Goal: Task Accomplishment & Management: Use online tool/utility

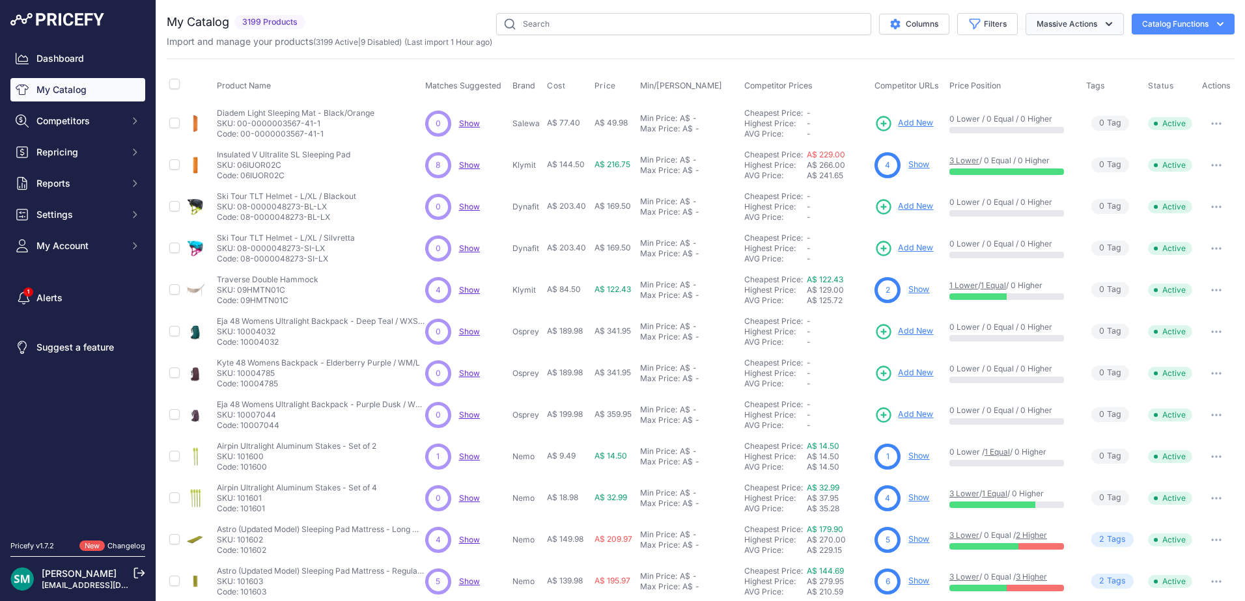
click at [1036, 22] on button "Massive Actions" at bounding box center [1074, 24] width 98 height 22
click at [113, 152] on span "Repricing" at bounding box center [78, 152] width 85 height 13
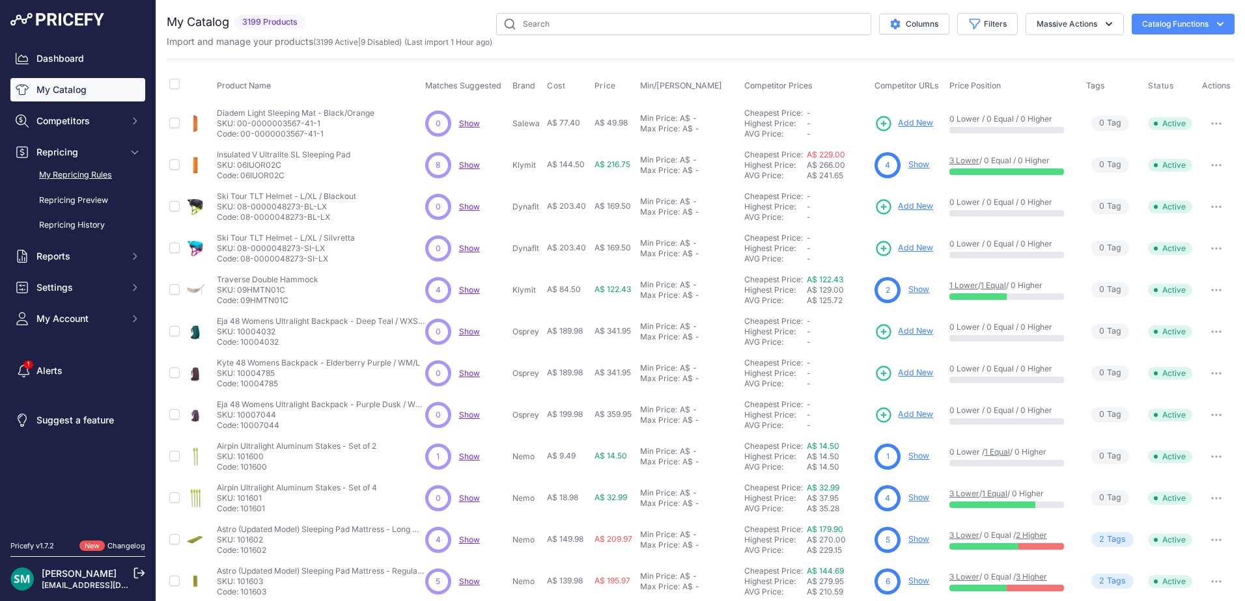
click at [92, 178] on link "My Repricing Rules" at bounding box center [77, 175] width 135 height 23
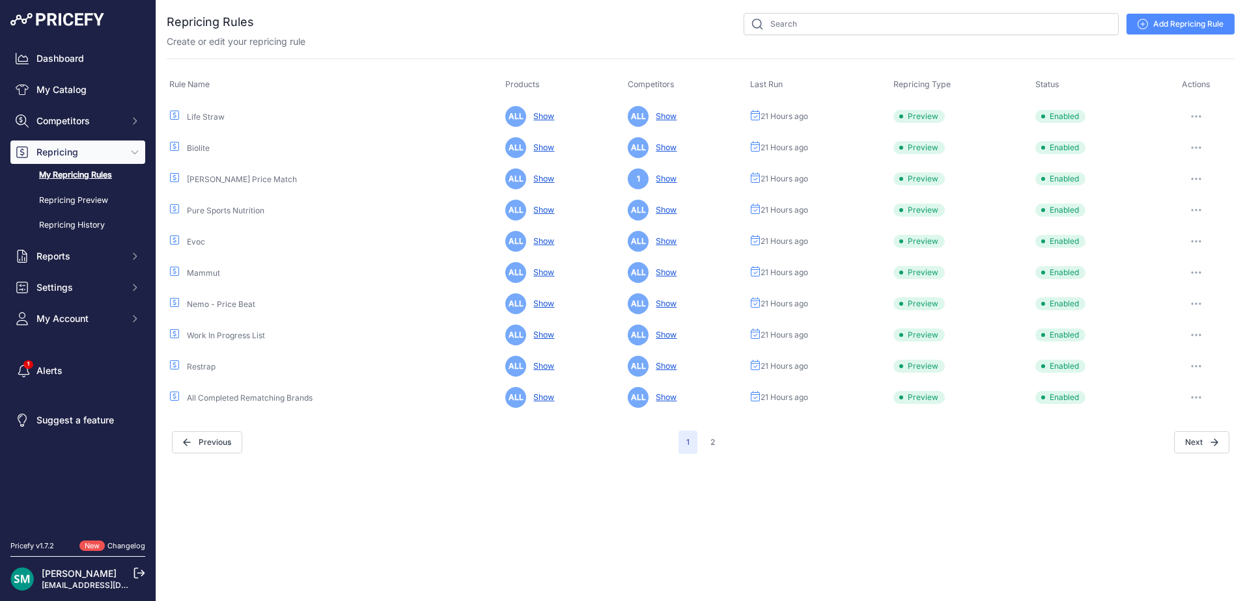
click at [1196, 120] on button "button" at bounding box center [1196, 116] width 26 height 18
click at [1203, 160] on button "Run Preview" at bounding box center [1189, 164] width 83 height 21
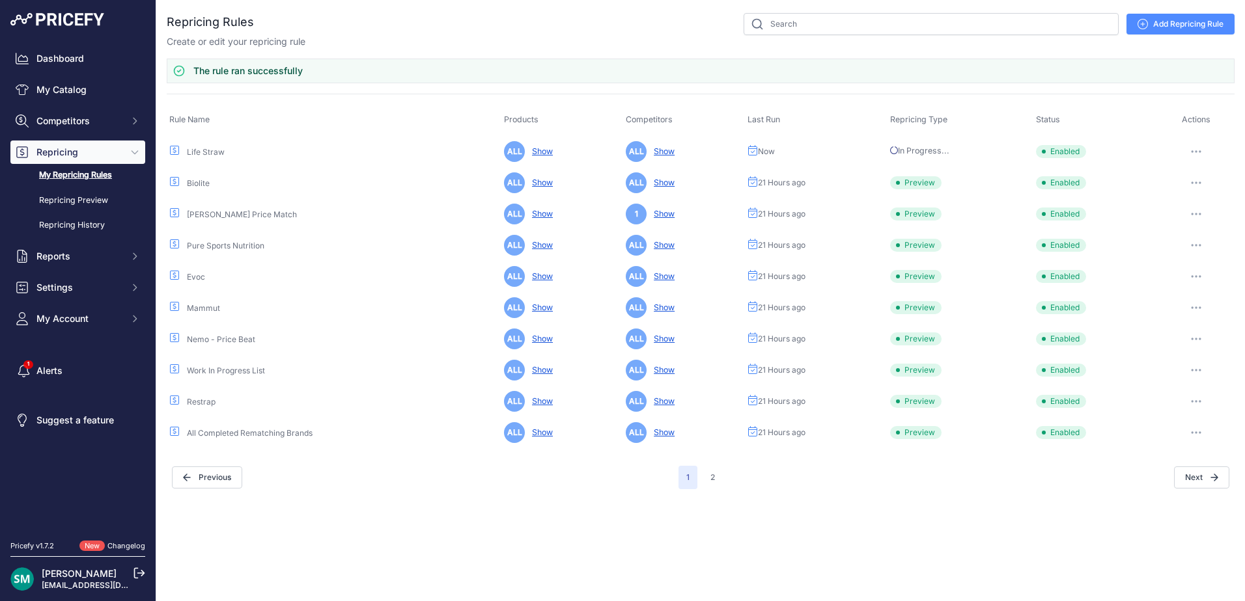
click at [1193, 182] on icon "button" at bounding box center [1196, 183] width 10 height 3
click at [1206, 230] on button "Run Preview" at bounding box center [1189, 231] width 83 height 21
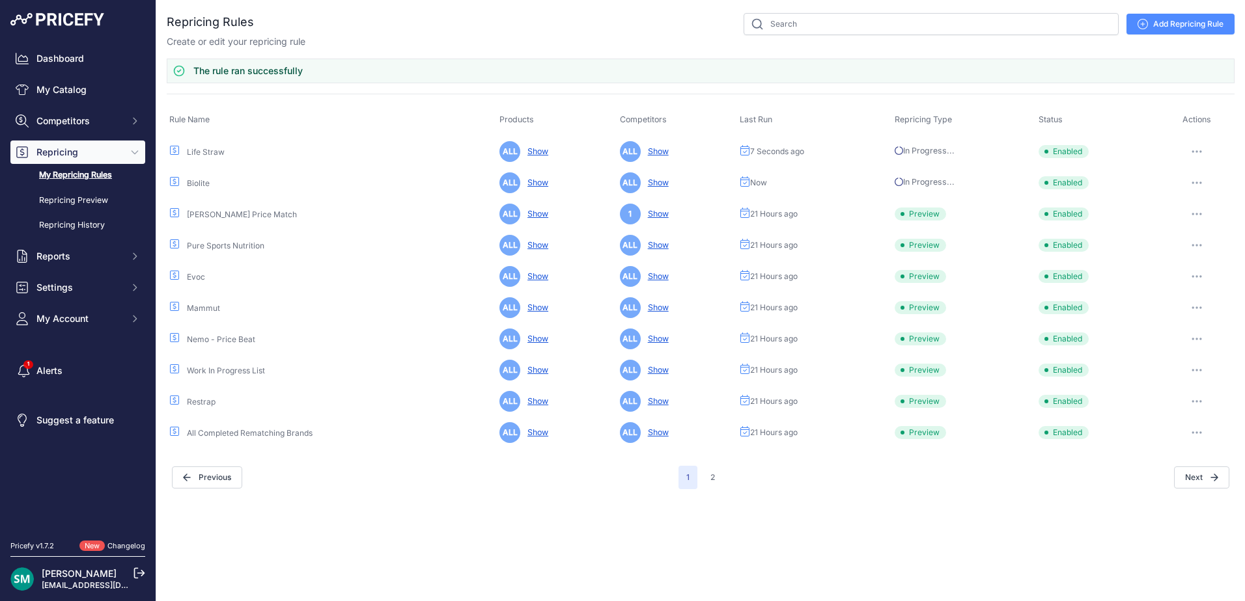
click at [1198, 218] on button "button" at bounding box center [1196, 214] width 26 height 18
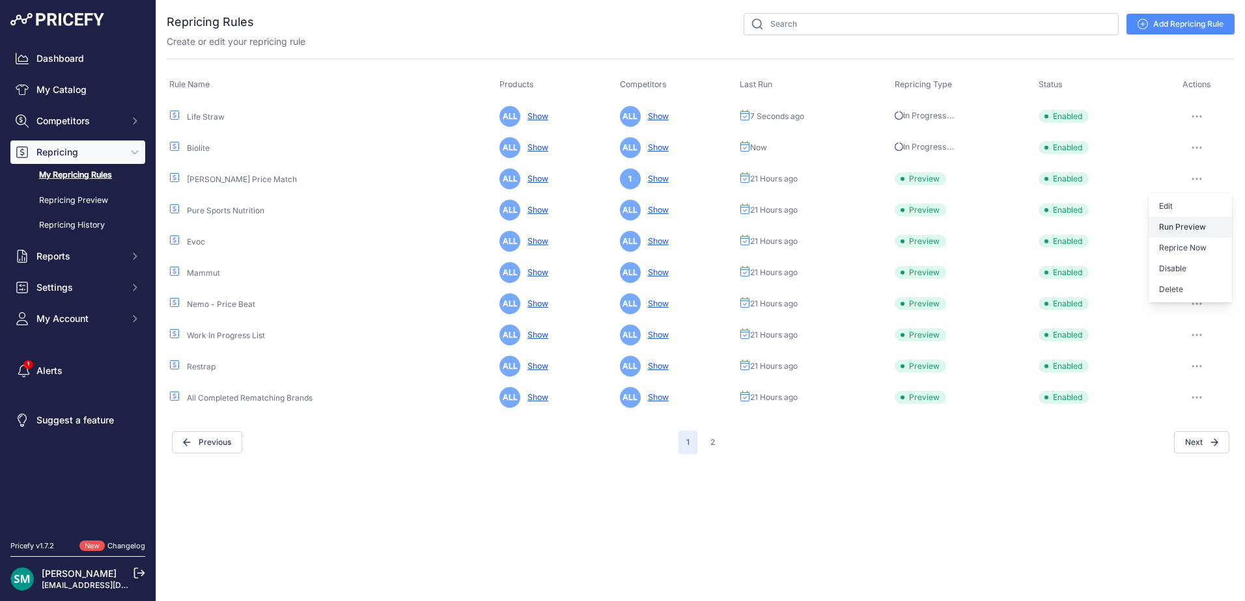
click at [0, 0] on button "Run Preview" at bounding box center [0, 0] width 0 height 0
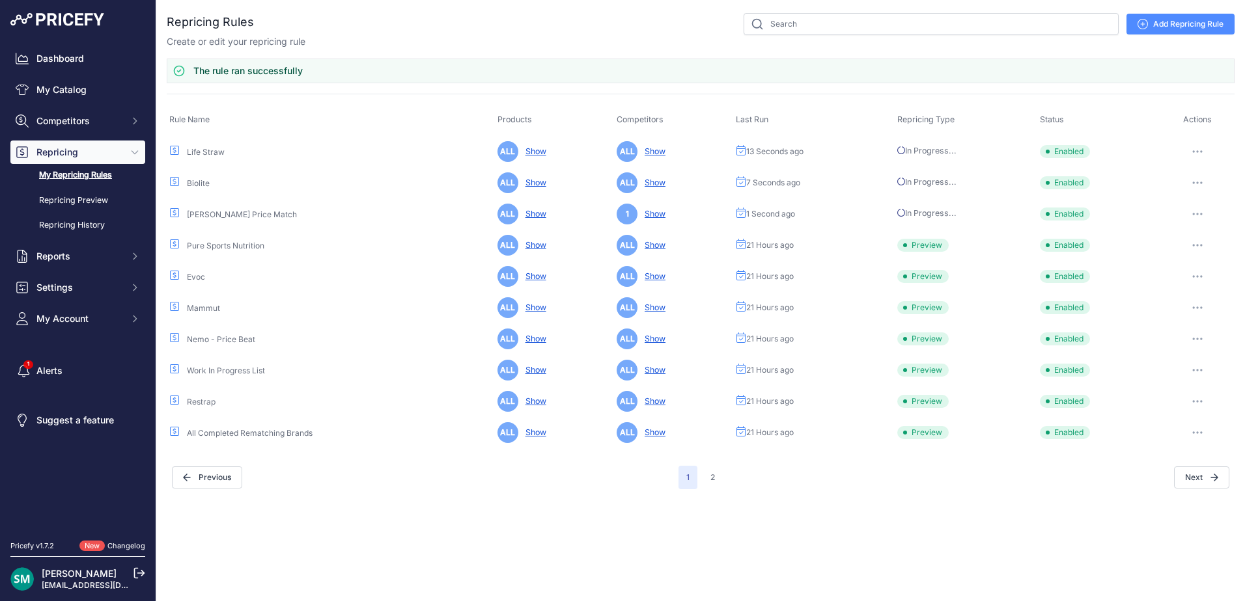
click at [1200, 246] on icon "button" at bounding box center [1197, 245] width 10 height 3
click at [0, 0] on button "Run Preview" at bounding box center [0, 0] width 0 height 0
click at [1204, 279] on button "button" at bounding box center [1197, 277] width 26 height 18
click at [0, 0] on button "Run Preview" at bounding box center [0, 0] width 0 height 0
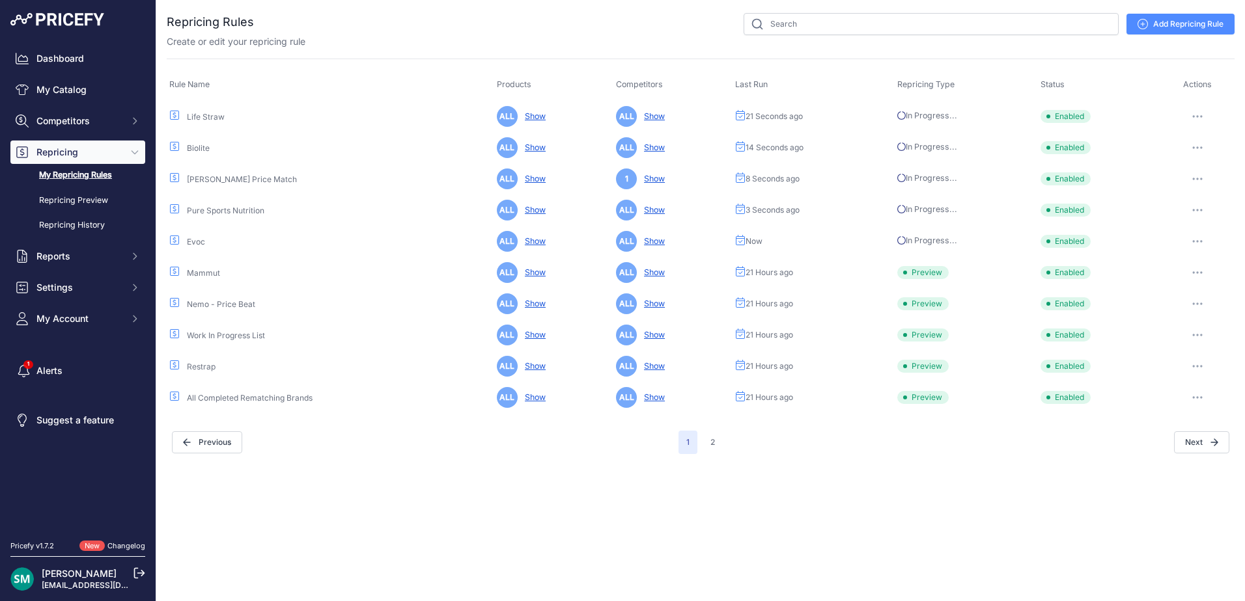
click at [1198, 273] on icon "button" at bounding box center [1196, 272] width 1 height 1
click at [0, 0] on button "Run Preview" at bounding box center [0, 0] width 0 height 0
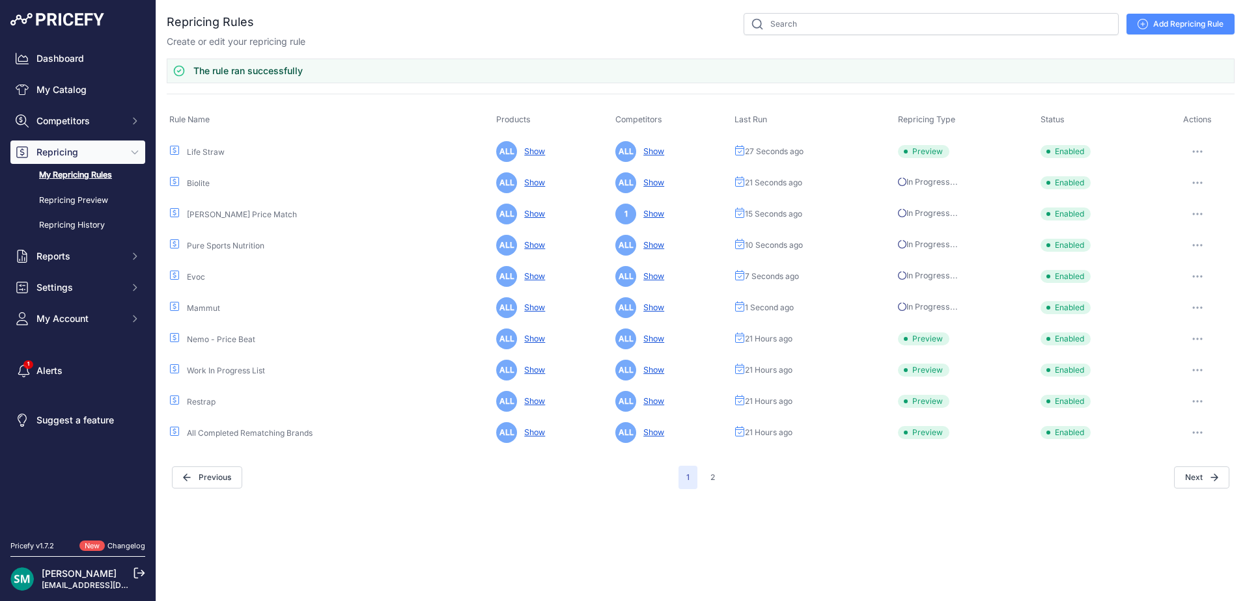
click at [1202, 342] on button "button" at bounding box center [1197, 339] width 26 height 18
click at [0, 0] on button "Run Preview" at bounding box center [0, 0] width 0 height 0
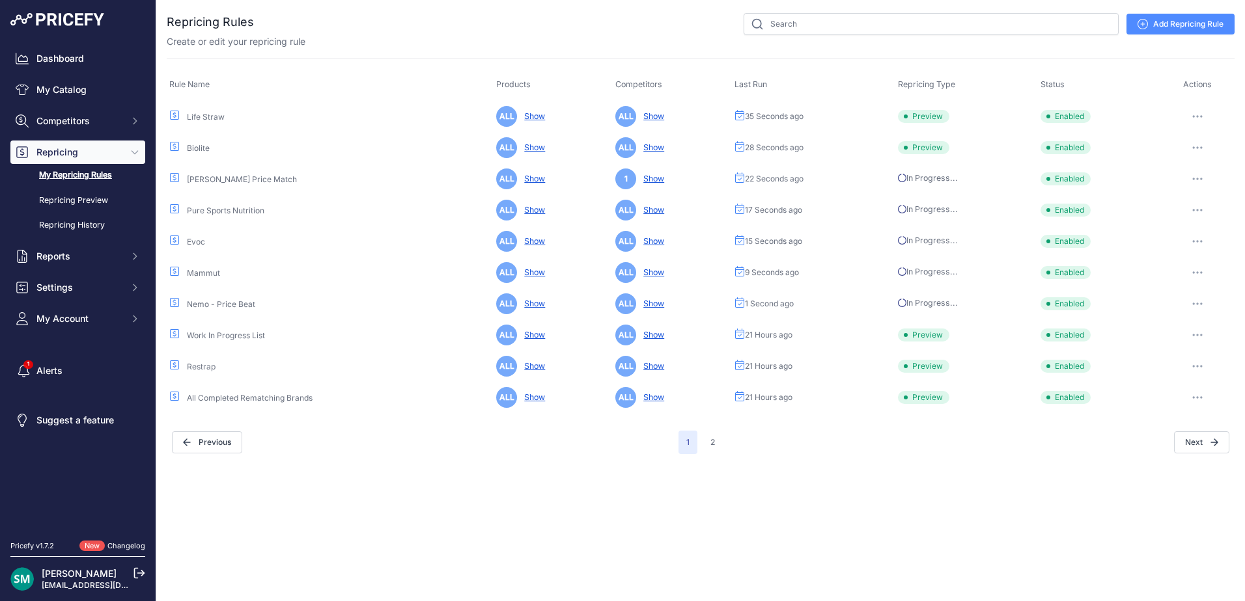
click at [1193, 334] on icon "button" at bounding box center [1197, 335] width 10 height 3
click at [0, 0] on button "Run Preview" at bounding box center [0, 0] width 0 height 0
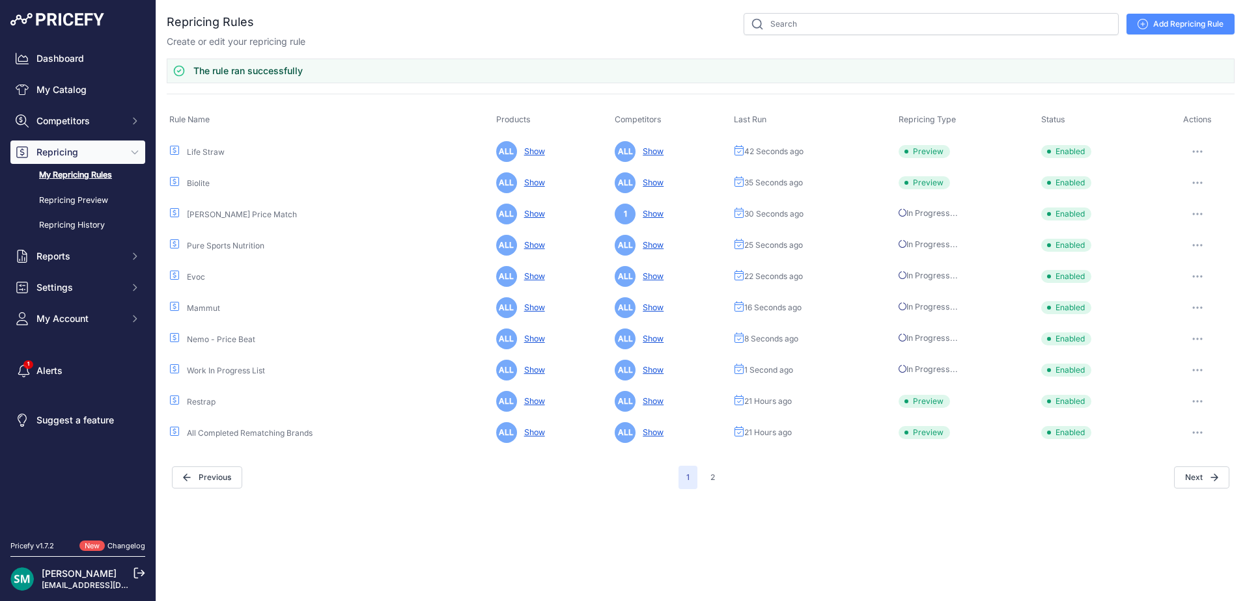
click at [1202, 402] on icon "button" at bounding box center [1200, 401] width 1 height 1
click at [0, 0] on button "Run Preview" at bounding box center [0, 0] width 0 height 0
click at [1204, 435] on button "button" at bounding box center [1197, 433] width 26 height 18
click at [0, 0] on button "Run Preview" at bounding box center [0, 0] width 0 height 0
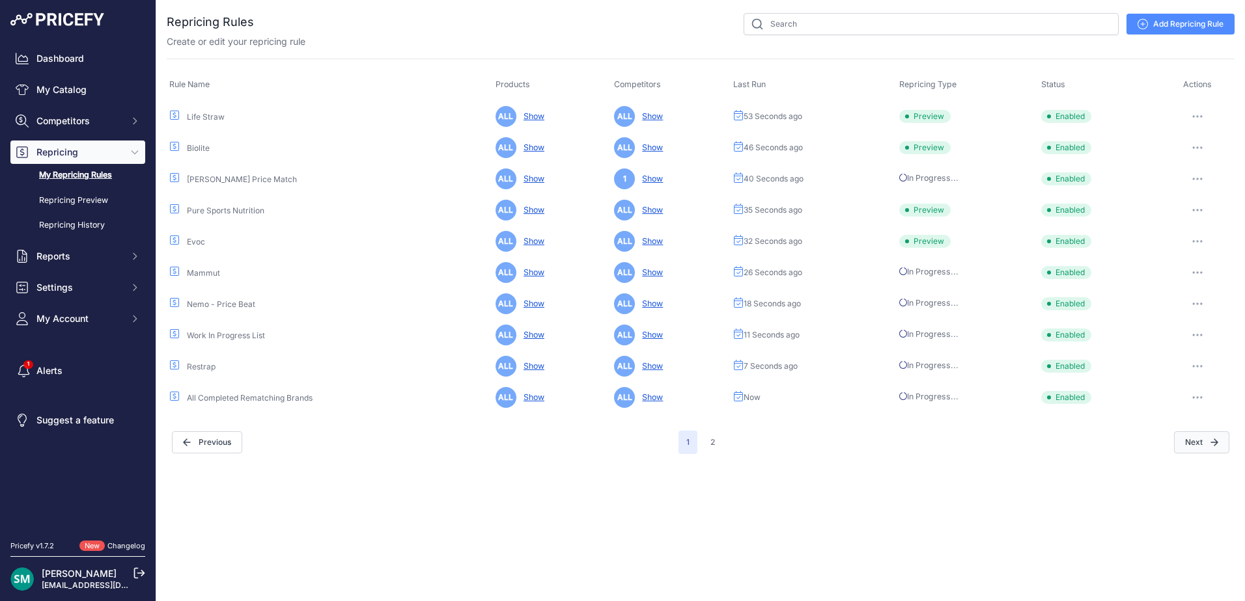
click at [1202, 476] on div "Close You are not connected to the internet." at bounding box center [700, 300] width 1088 height 601
click at [722, 443] on button "2" at bounding box center [712, 442] width 20 height 23
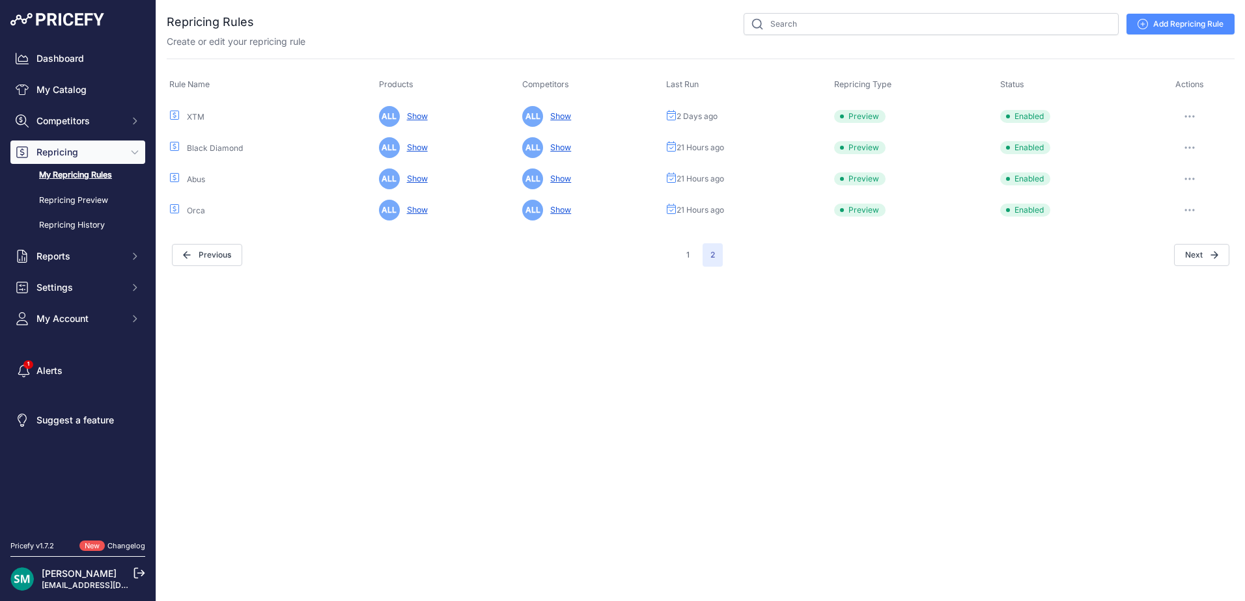
click at [1191, 118] on button "button" at bounding box center [1189, 116] width 26 height 18
click at [1197, 159] on button "Run Preview" at bounding box center [1189, 164] width 83 height 21
click at [1196, 150] on button "button" at bounding box center [1189, 148] width 26 height 18
click at [1190, 199] on button "Run Preview" at bounding box center [1189, 196] width 83 height 21
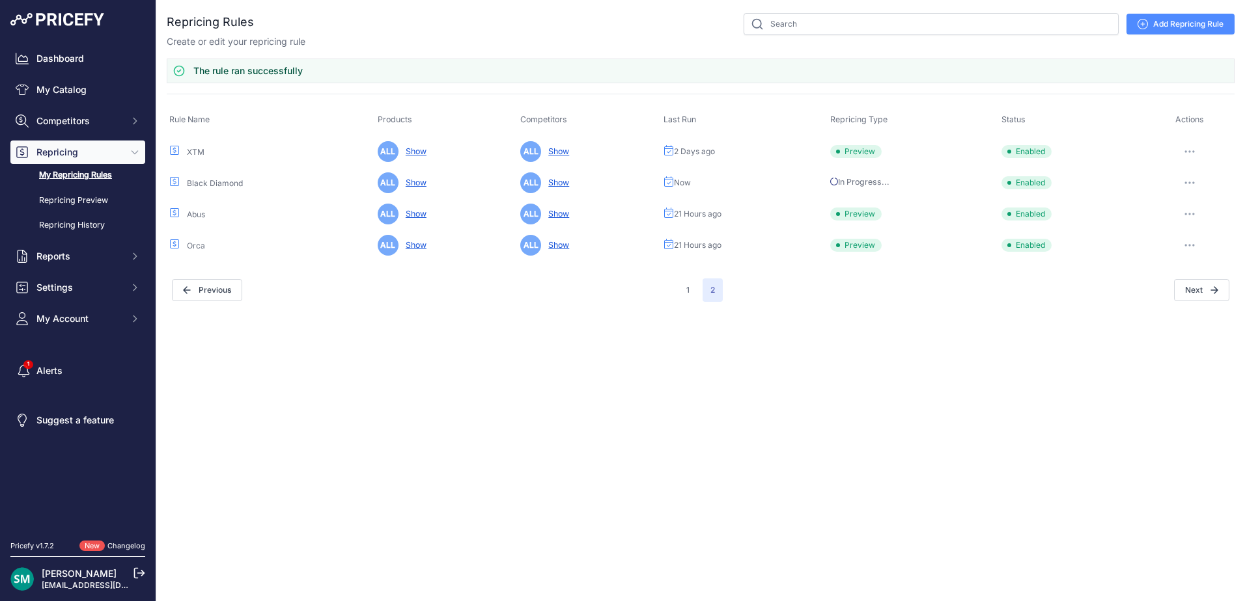
click at [1186, 221] on button "button" at bounding box center [1189, 214] width 26 height 18
click at [0, 0] on button "Run Preview" at bounding box center [0, 0] width 0 height 0
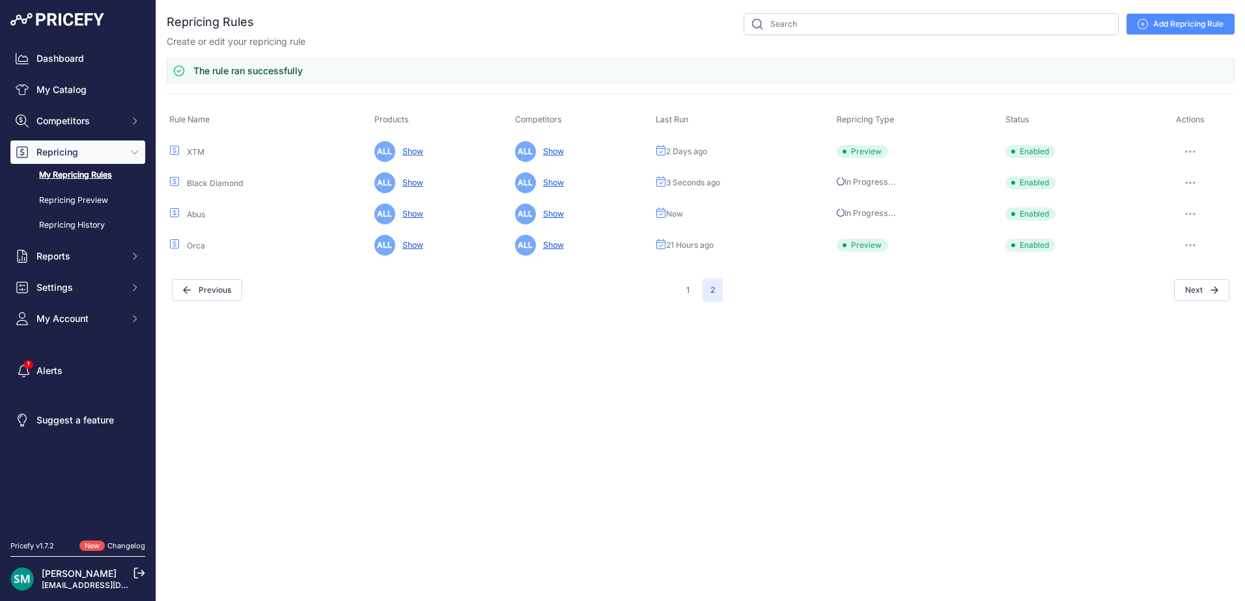
click at [1192, 248] on button "button" at bounding box center [1190, 245] width 26 height 18
click at [0, 0] on button "Run Preview" at bounding box center [0, 0] width 0 height 0
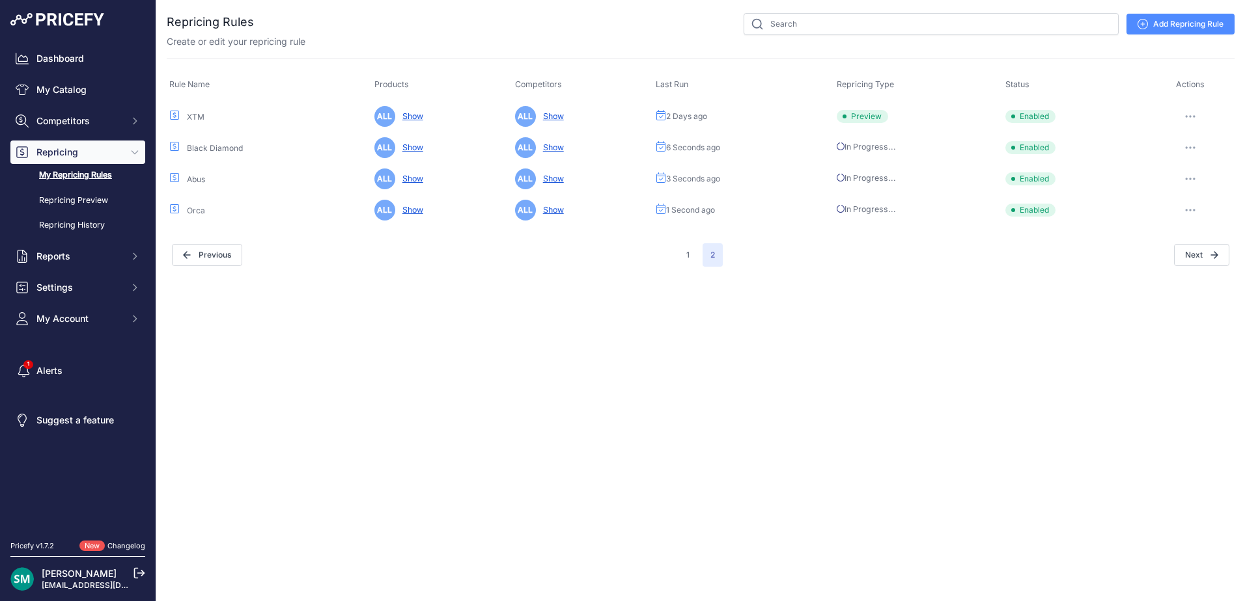
click at [1196, 117] on button "button" at bounding box center [1190, 116] width 26 height 18
click at [1189, 165] on button "Run Preview" at bounding box center [1189, 164] width 83 height 21
